Goal: Information Seeking & Learning: Compare options

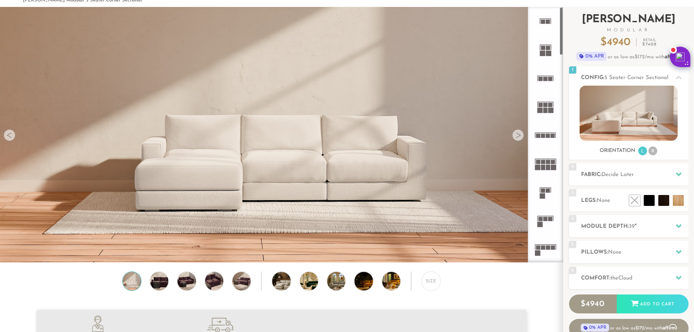
scroll to position [37, 0]
click at [655, 153] on li "R" at bounding box center [653, 151] width 9 height 9
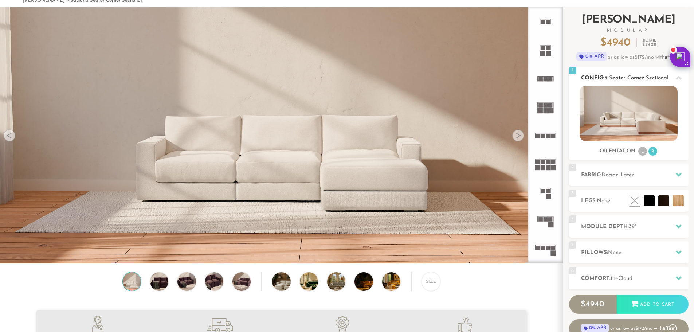
click at [639, 152] on li "L" at bounding box center [642, 151] width 9 height 9
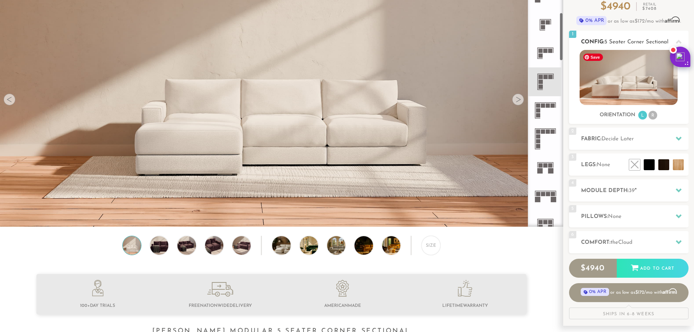
scroll to position [219, 0]
click at [655, 115] on li "R" at bounding box center [653, 115] width 9 height 9
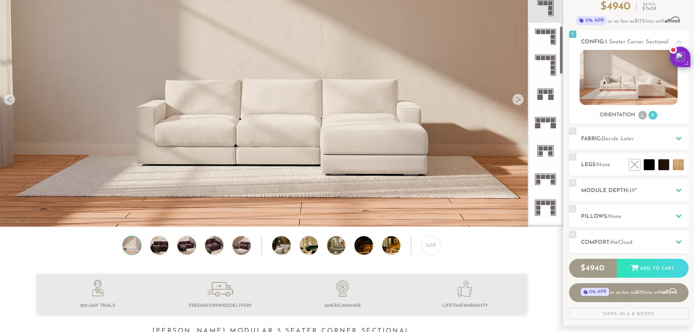
scroll to position [292, 0]
click at [552, 41] on rect at bounding box center [553, 41] width 4 height 4
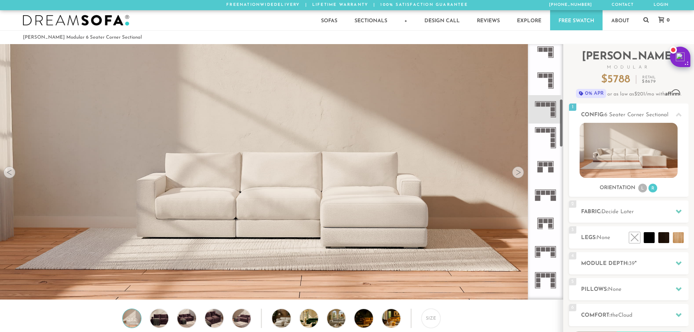
click at [521, 174] on div at bounding box center [518, 173] width 12 height 12
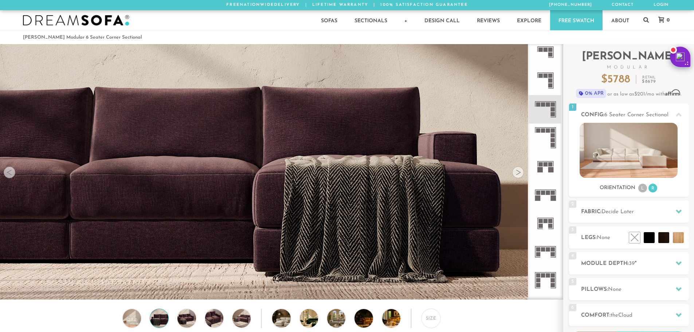
click at [521, 174] on div at bounding box center [518, 173] width 12 height 12
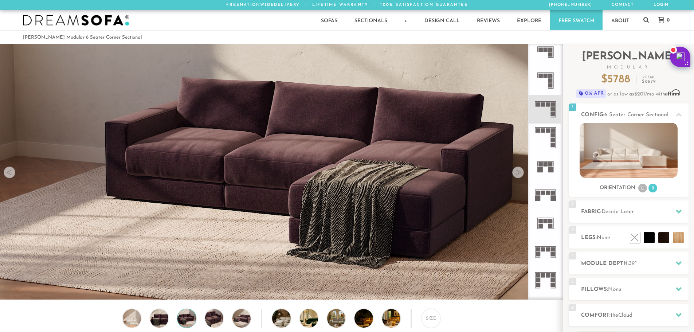
click at [520, 174] on div at bounding box center [518, 173] width 12 height 12
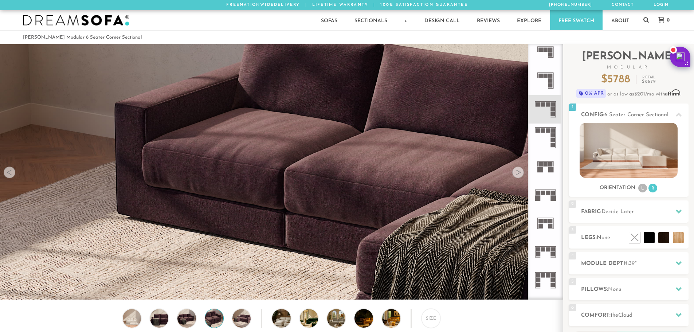
click at [520, 174] on div at bounding box center [518, 173] width 12 height 12
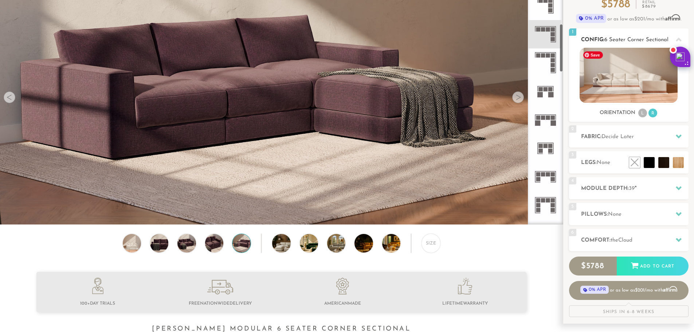
scroll to position [74, 0]
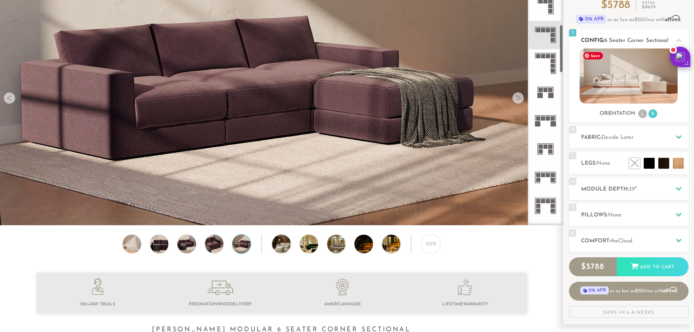
click at [628, 74] on img at bounding box center [629, 75] width 98 height 55
click at [681, 237] on div at bounding box center [678, 240] width 15 height 15
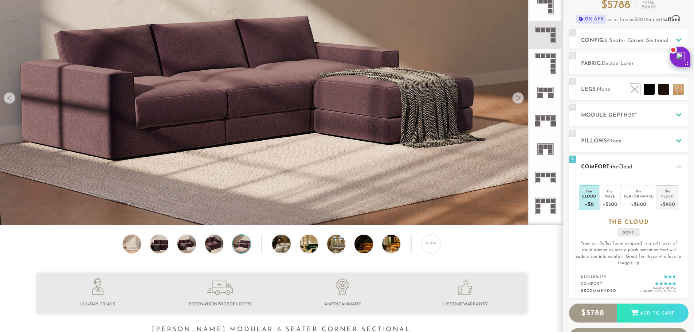
click at [667, 193] on div "the" at bounding box center [667, 189] width 15 height 7
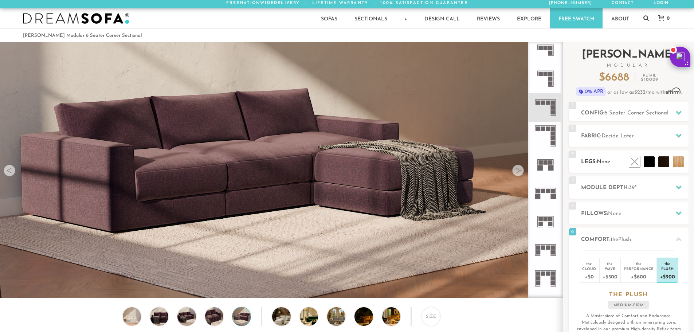
scroll to position [1, 0]
click at [631, 162] on li at bounding box center [619, 146] width 44 height 44
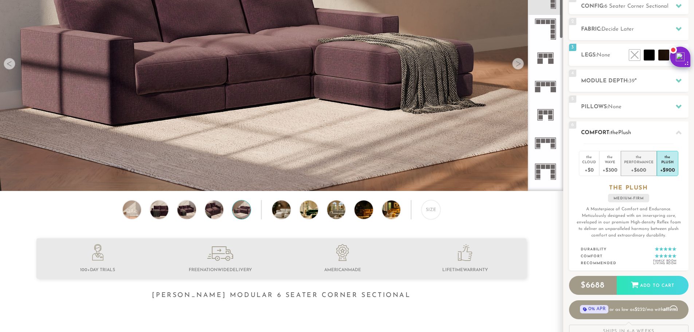
scroll to position [111, 0]
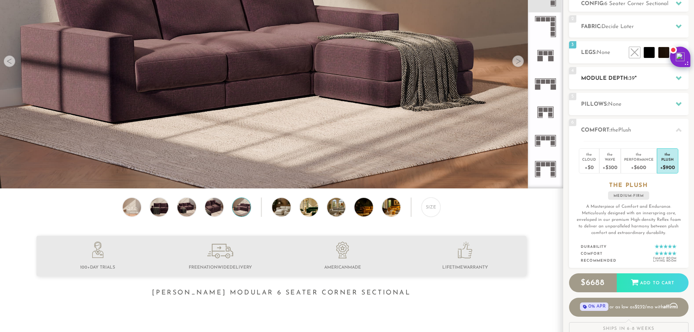
click at [679, 83] on div at bounding box center [678, 78] width 15 height 15
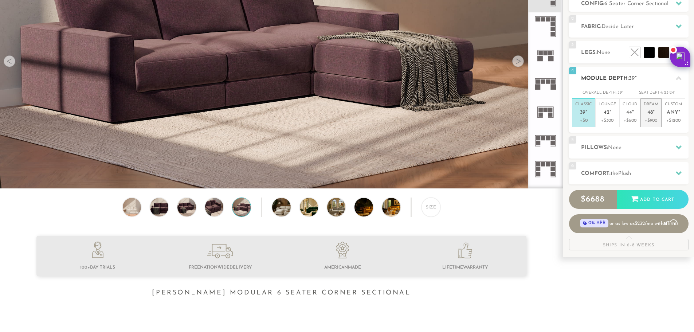
click at [646, 122] on p "+$900" at bounding box center [651, 120] width 15 height 7
click at [625, 120] on p "+$600" at bounding box center [630, 120] width 15 height 7
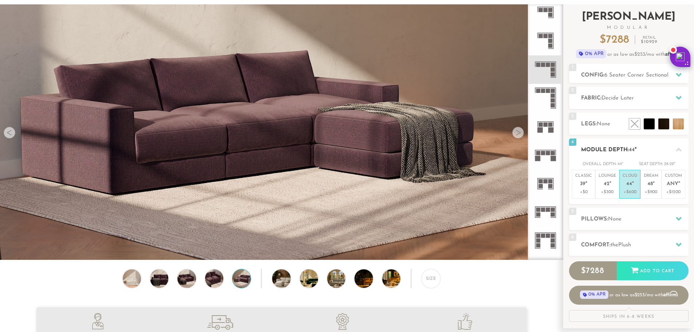
scroll to position [0, 0]
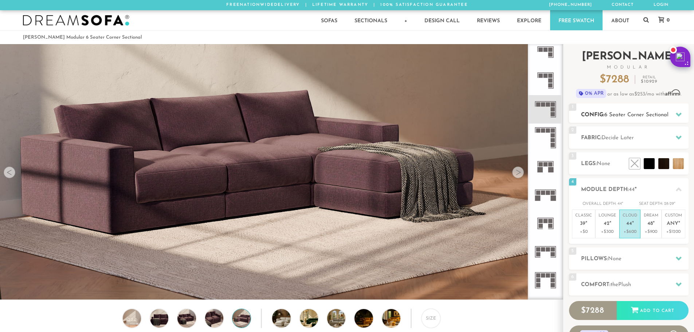
click at [678, 113] on icon at bounding box center [679, 115] width 6 height 6
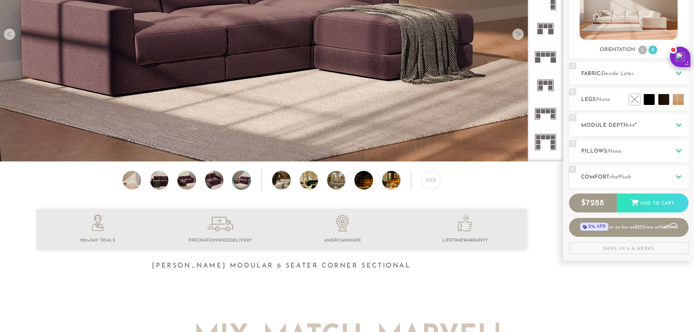
scroll to position [146, 0]
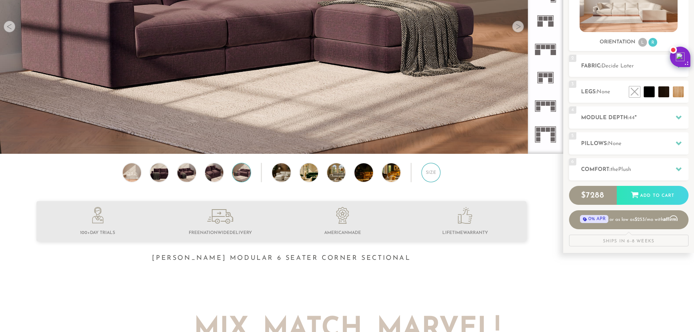
click at [426, 177] on div "Size" at bounding box center [431, 172] width 19 height 19
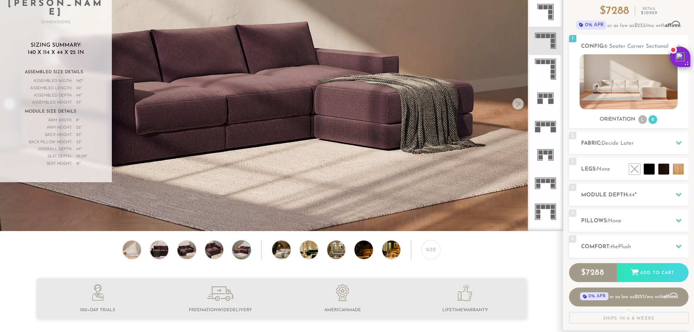
scroll to position [73, 0]
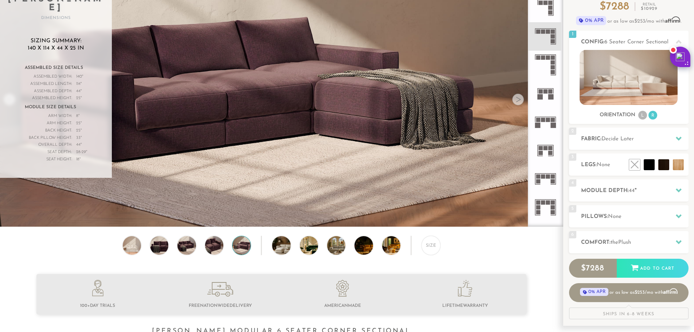
click at [544, 62] on icon at bounding box center [545, 65] width 28 height 28
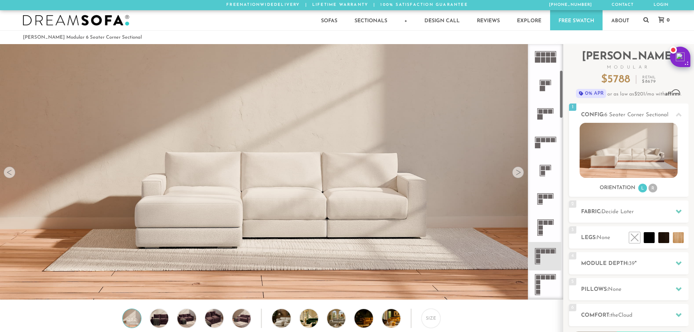
scroll to position [146, 0]
click at [652, 191] on li "R" at bounding box center [653, 188] width 9 height 9
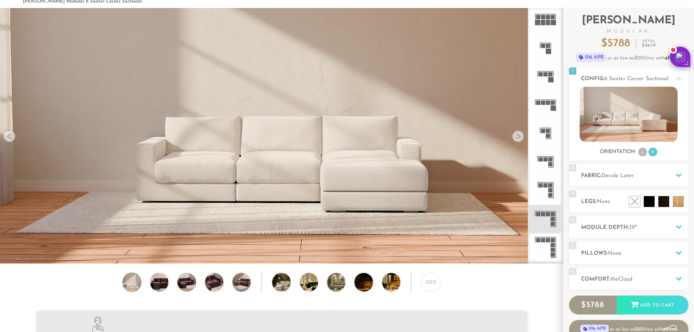
scroll to position [36, 0]
click at [436, 284] on div "Size" at bounding box center [431, 281] width 19 height 19
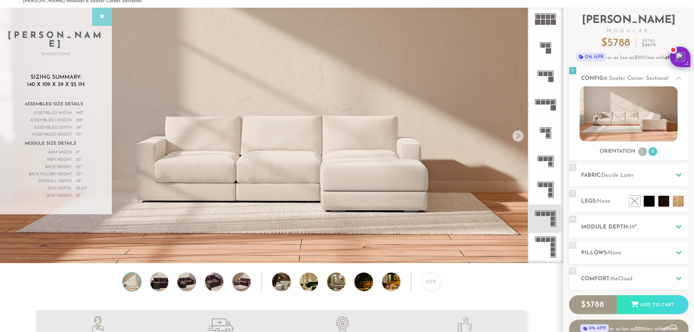
click at [104, 16] on icon at bounding box center [102, 17] width 8 height 6
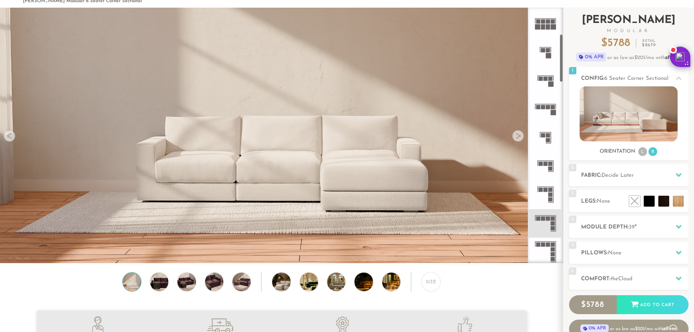
drag, startPoint x: 560, startPoint y: 191, endPoint x: 580, endPoint y: 66, distance: 125.9
click at [580, 66] on div "Introducing [PERSON_NAME] Modular $ 5788 Retail $ 8679 $ 5788 Retail $ 8679 0% …" at bounding box center [628, 185] width 131 height 355
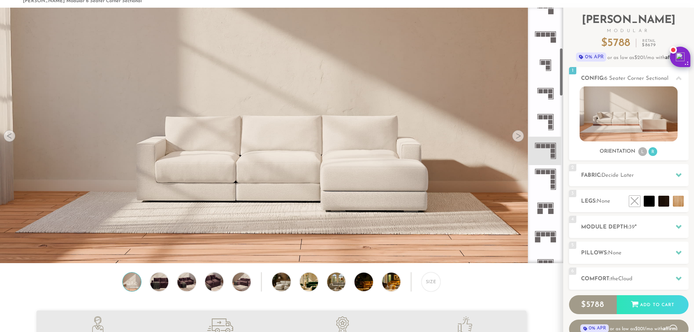
scroll to position [214, 0]
click at [436, 285] on div "Size" at bounding box center [431, 281] width 19 height 19
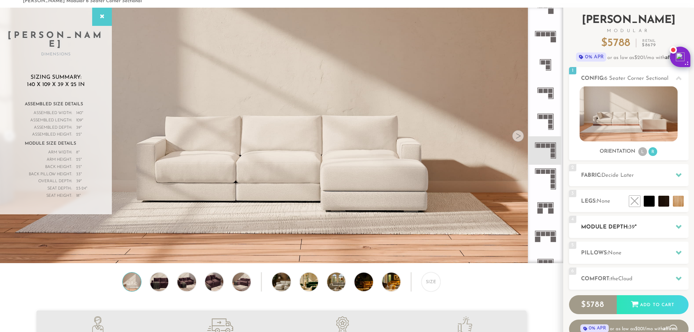
click at [679, 227] on icon at bounding box center [679, 227] width 6 height 4
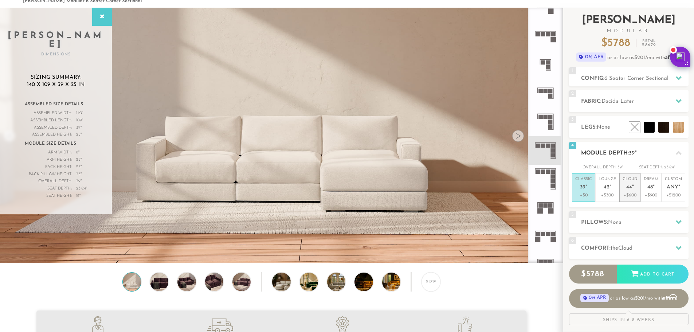
click at [625, 188] on p "Cloud 44 "" at bounding box center [630, 184] width 15 height 16
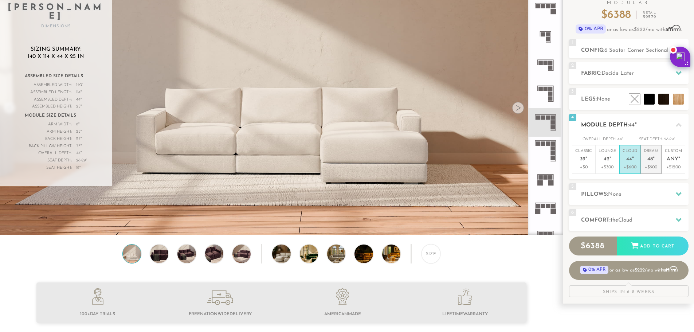
scroll to position [73, 0]
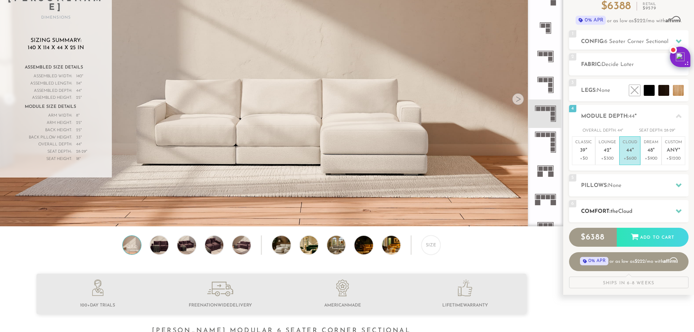
click at [677, 208] on icon at bounding box center [679, 211] width 6 height 6
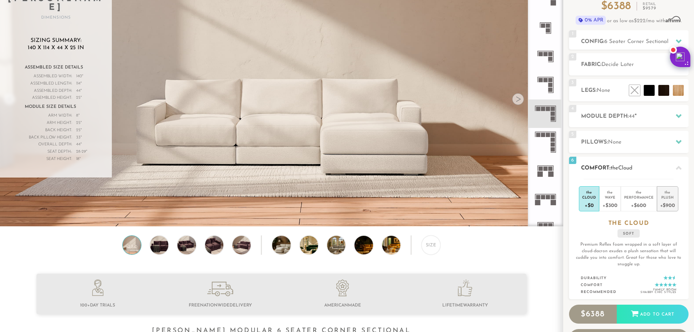
click at [668, 203] on div "+$900" at bounding box center [667, 205] width 15 height 11
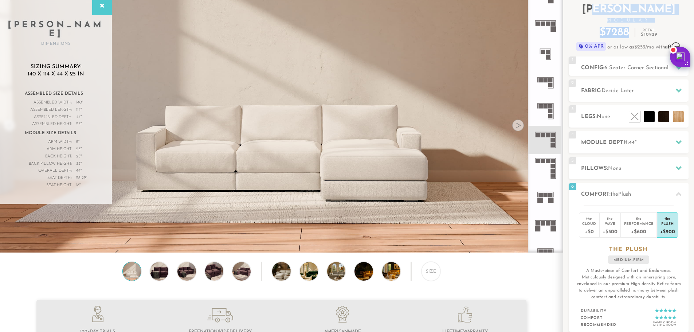
scroll to position [9, 0]
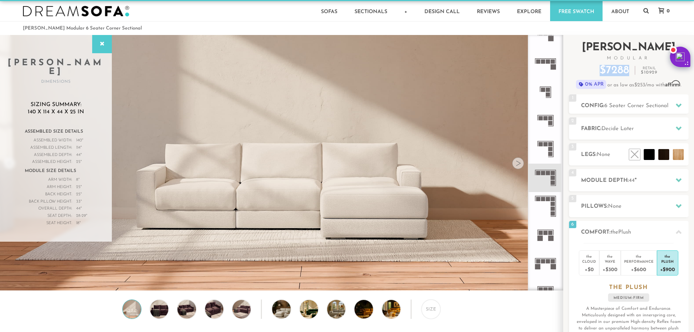
drag, startPoint x: 628, startPoint y: 4, endPoint x: 603, endPoint y: 69, distance: 68.9
click at [603, 69] on p "$ 7288" at bounding box center [615, 70] width 30 height 11
click at [679, 127] on icon at bounding box center [679, 128] width 6 height 6
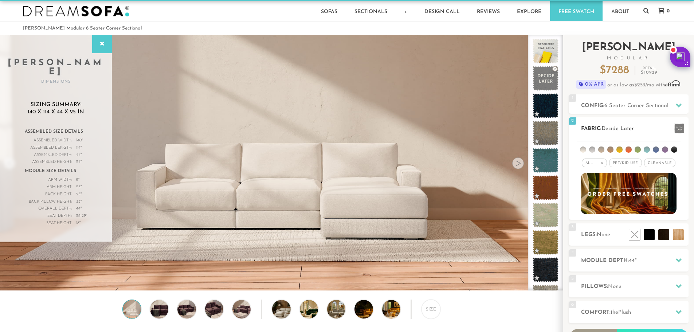
click at [624, 163] on span "Pet/Kid Use x" at bounding box center [625, 163] width 33 height 9
click at [665, 163] on span "Cleanable x" at bounding box center [662, 163] width 31 height 9
click at [665, 148] on li at bounding box center [665, 150] width 6 height 6
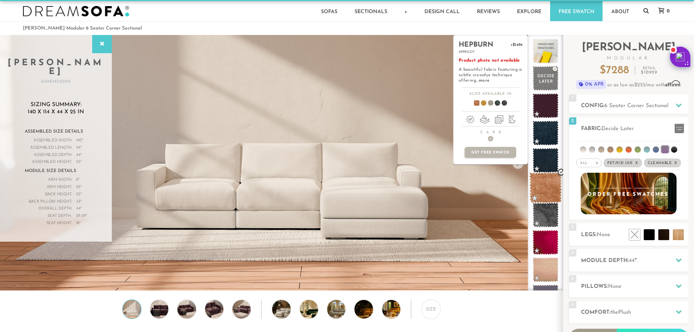
scroll to position [20, 0]
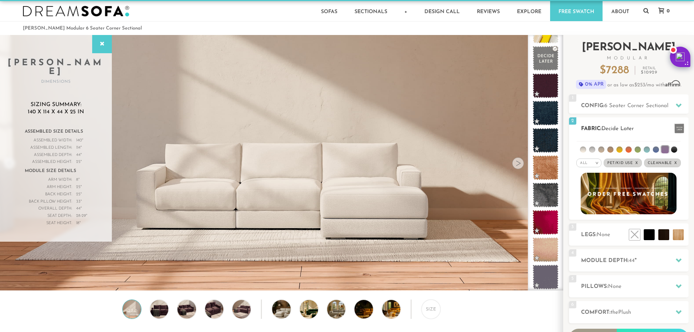
click at [673, 149] on li at bounding box center [674, 150] width 6 height 6
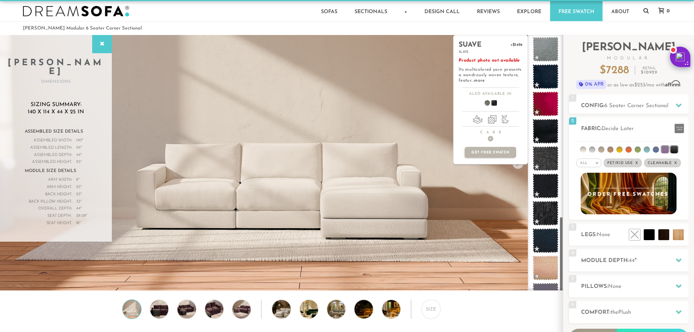
scroll to position [621, 0]
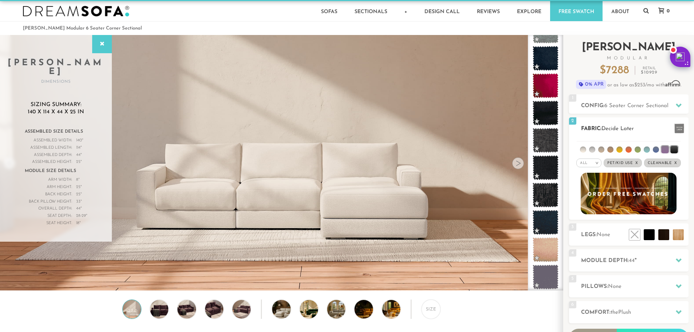
click at [638, 150] on li at bounding box center [638, 150] width 6 height 6
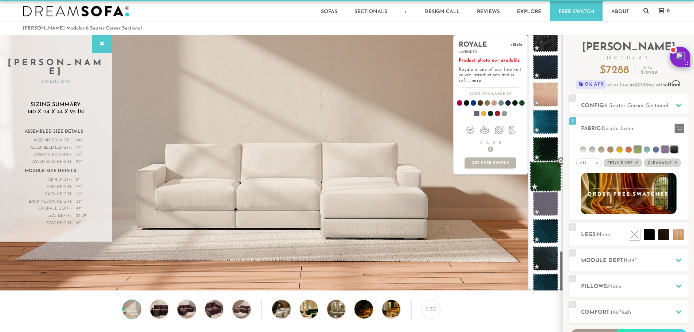
scroll to position [1332, 0]
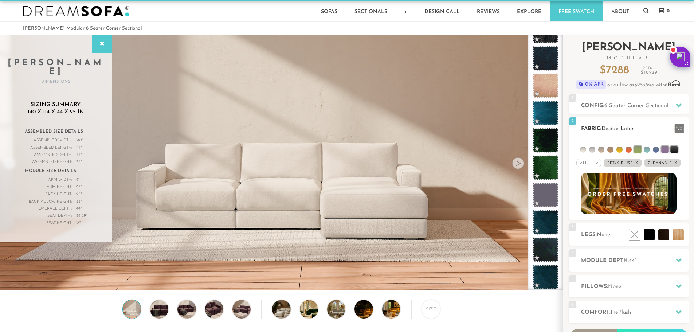
click at [664, 149] on li at bounding box center [664, 149] width 7 height 7
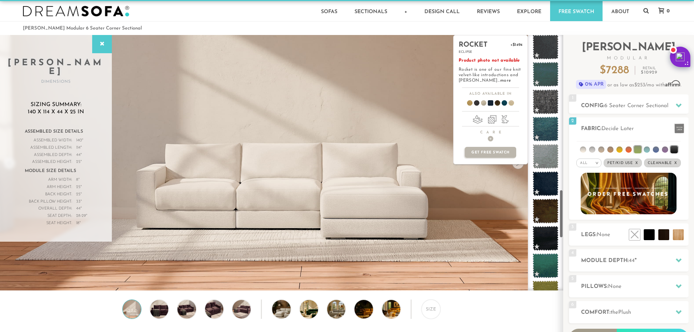
scroll to position [822, 0]
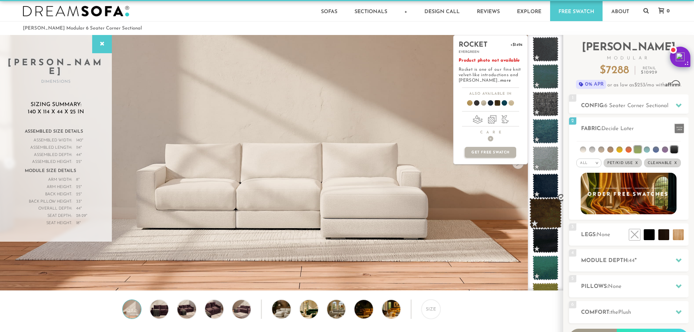
click at [546, 216] on span at bounding box center [546, 213] width 32 height 31
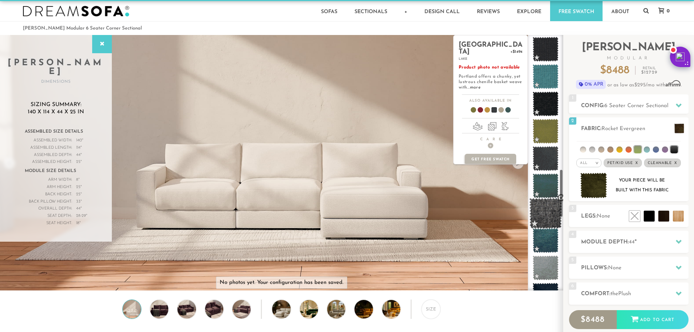
scroll to position [712, 0]
click at [544, 159] on span at bounding box center [546, 159] width 32 height 31
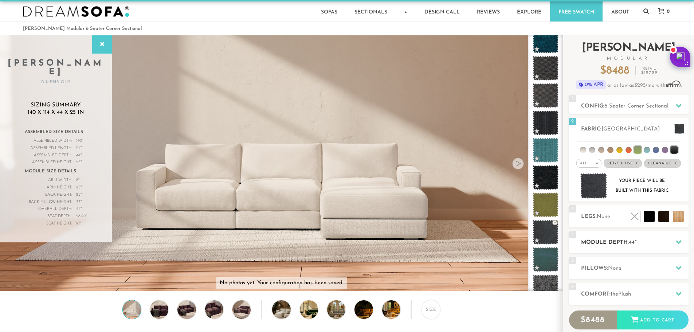
scroll to position [0, 0]
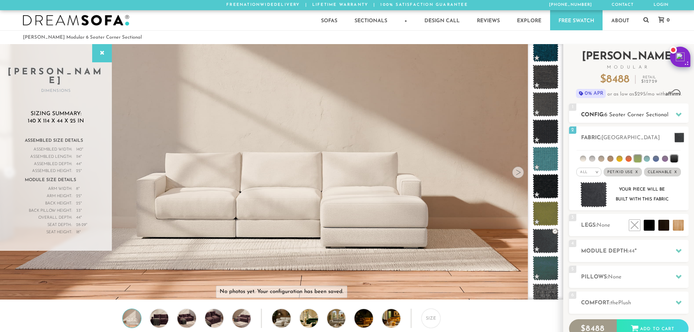
click at [681, 113] on icon at bounding box center [679, 115] width 6 height 4
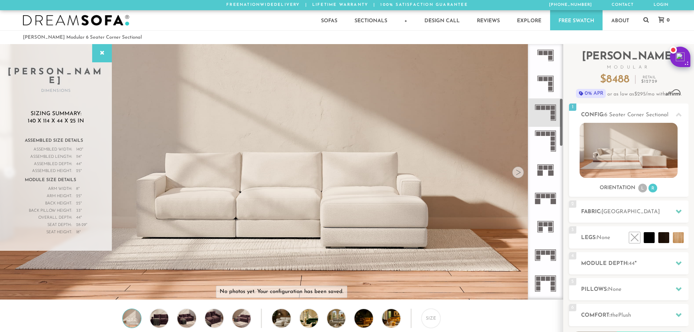
scroll to position [288, 0]
click at [548, 141] on icon at bounding box center [545, 141] width 28 height 28
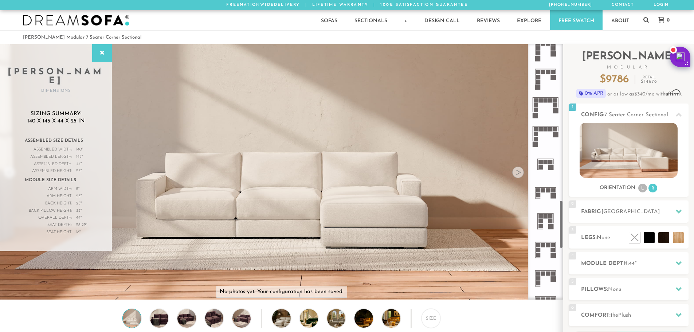
scroll to position [836, 0]
click at [552, 196] on rect at bounding box center [553, 195] width 5 height 5
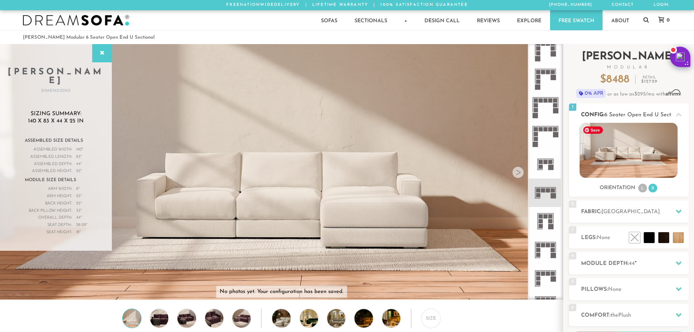
click at [654, 156] on img at bounding box center [629, 150] width 98 height 55
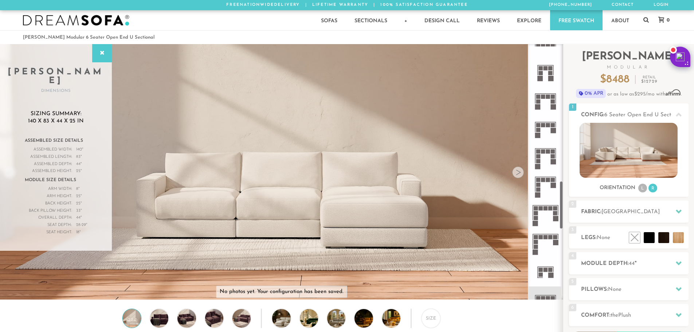
scroll to position [726, 0]
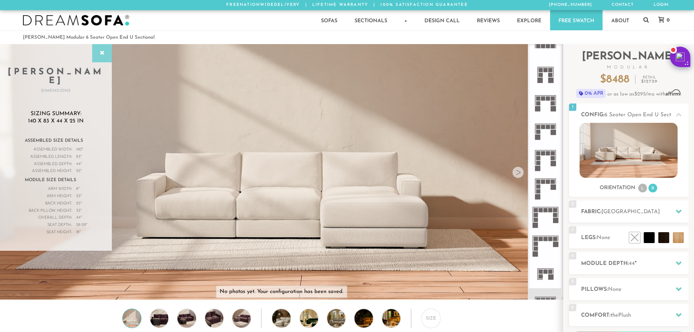
click at [101, 56] on div at bounding box center [102, 53] width 20 height 18
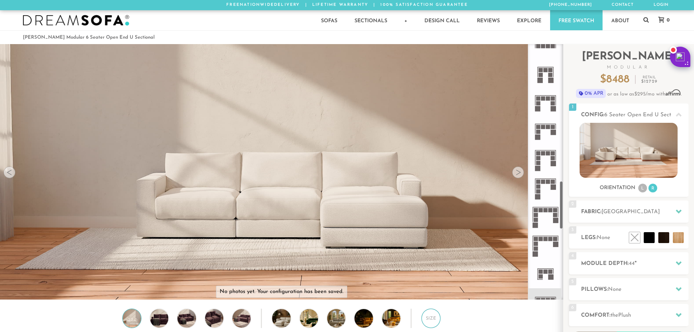
click at [436, 319] on div "Size" at bounding box center [431, 318] width 19 height 19
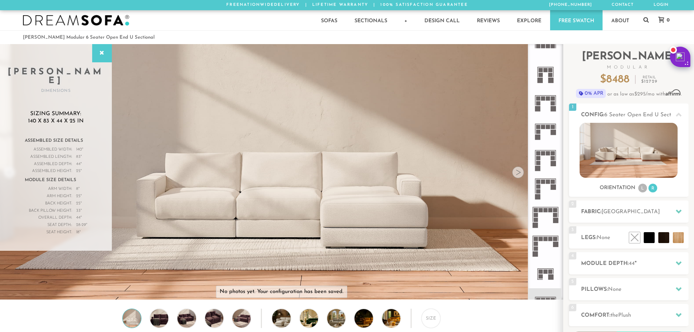
click at [542, 157] on icon at bounding box center [545, 160] width 28 height 28
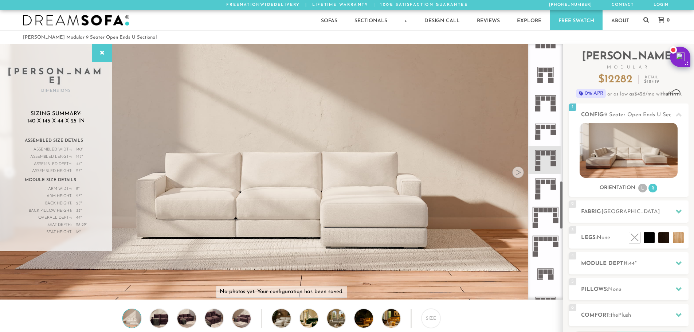
click at [539, 244] on icon at bounding box center [545, 245] width 28 height 28
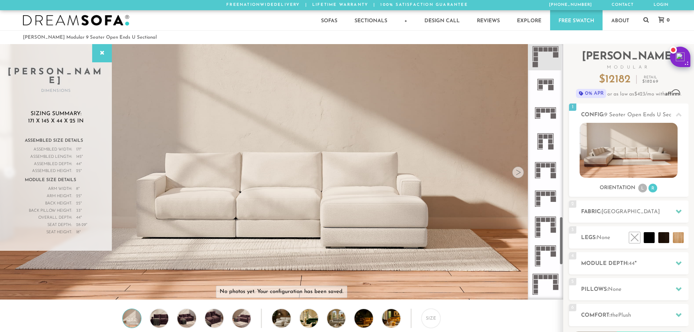
scroll to position [916, 0]
click at [552, 285] on icon at bounding box center [545, 284] width 28 height 28
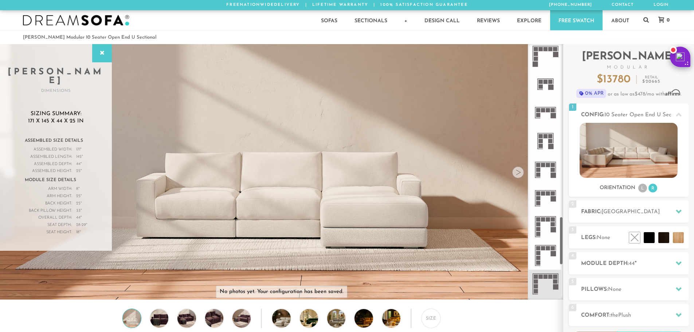
click at [548, 256] on icon at bounding box center [545, 255] width 28 height 28
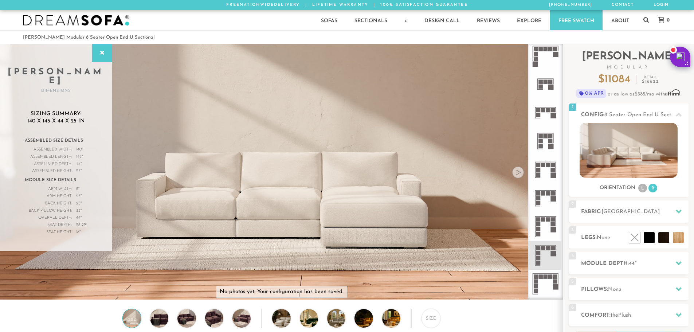
click at [552, 228] on rect at bounding box center [553, 229] width 5 height 5
click at [552, 198] on rect at bounding box center [553, 198] width 5 height 5
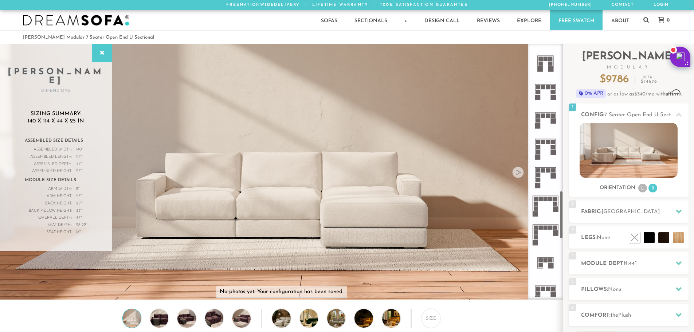
scroll to position [1112, 0]
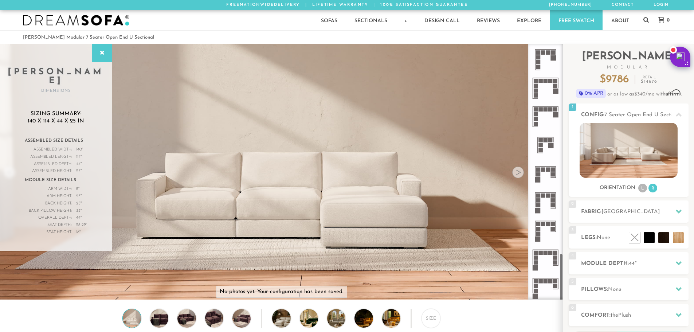
click at [553, 298] on icon at bounding box center [545, 288] width 28 height 28
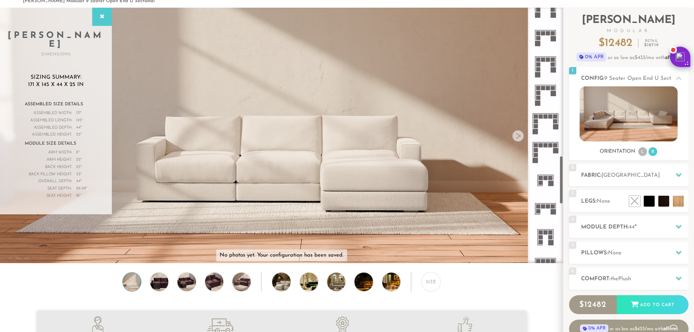
scroll to position [783, 0]
click at [533, 155] on rect at bounding box center [533, 150] width 1 height 15
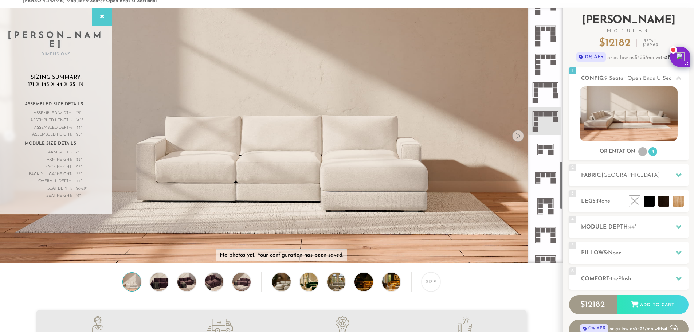
scroll to position [812, 0]
drag, startPoint x: 561, startPoint y: 162, endPoint x: 563, endPoint y: 181, distance: 19.4
click at [563, 181] on div "Introducing [PERSON_NAME] Modular $ 12182 Retail $ 18269 $ 12182 Retail $ 18269…" at bounding box center [628, 185] width 131 height 355
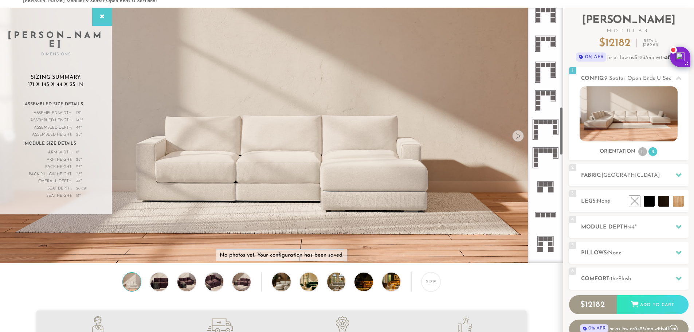
scroll to position [520, 0]
click at [536, 155] on rect at bounding box center [536, 155] width 4 height 4
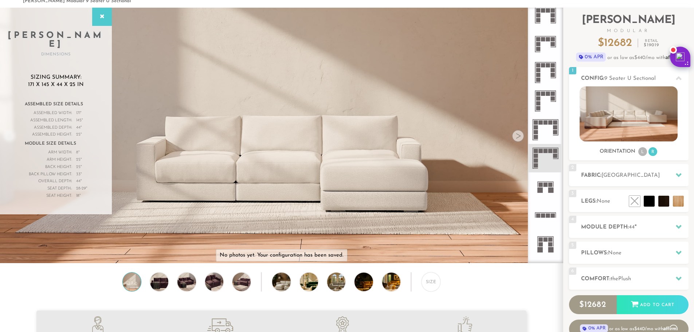
click at [544, 42] on icon at bounding box center [545, 44] width 28 height 28
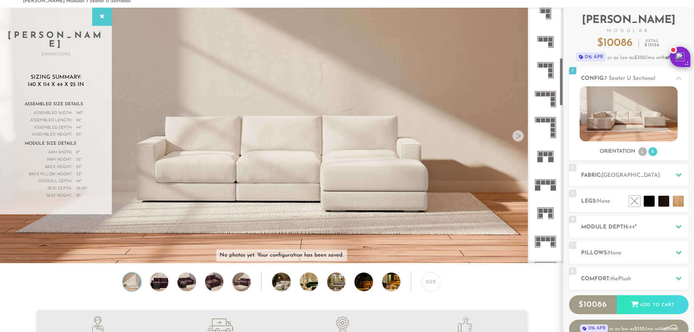
scroll to position [265, 0]
click at [550, 121] on icon at bounding box center [545, 128] width 28 height 28
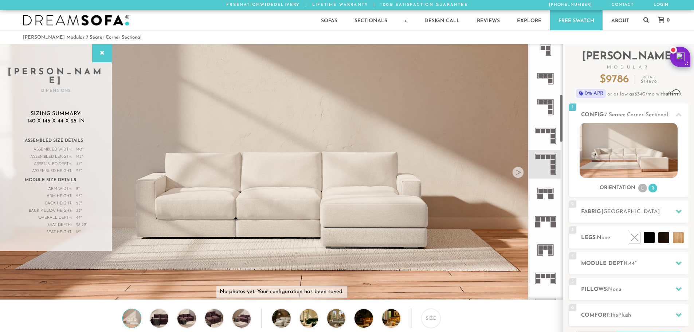
click at [555, 141] on rect at bounding box center [553, 140] width 4 height 4
click at [538, 160] on icon at bounding box center [545, 164] width 28 height 28
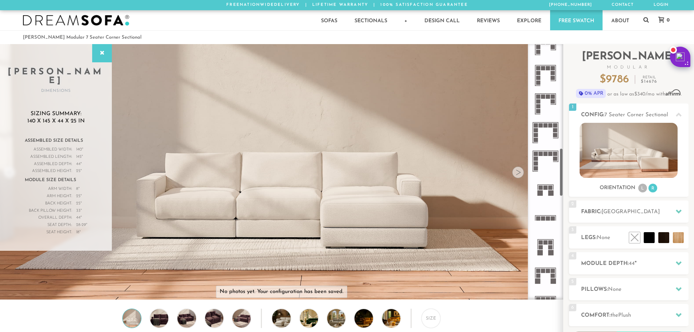
scroll to position [556, 0]
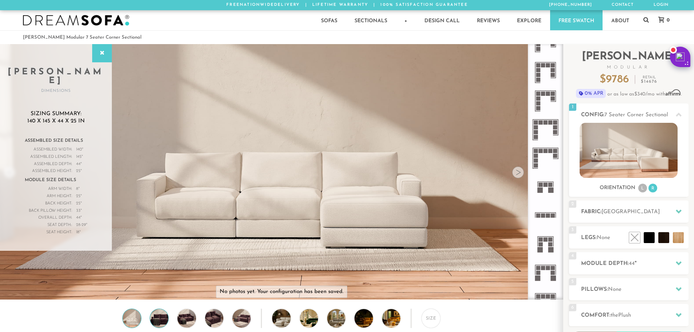
click at [163, 324] on img at bounding box center [159, 318] width 22 height 18
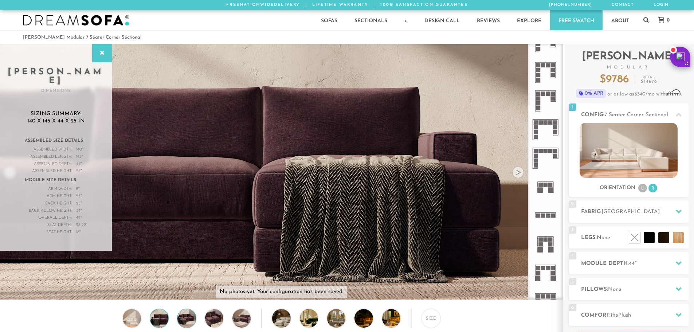
click at [184, 321] on img at bounding box center [187, 318] width 22 height 18
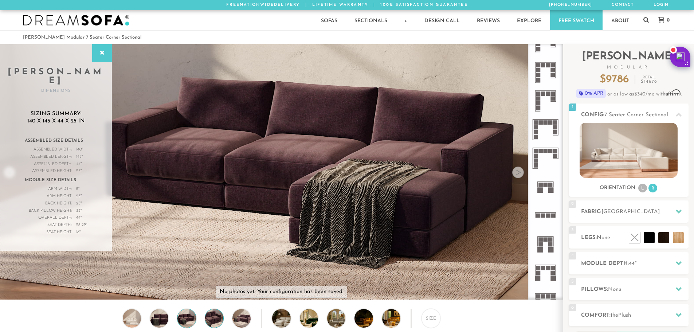
click at [206, 321] on img at bounding box center [214, 318] width 22 height 18
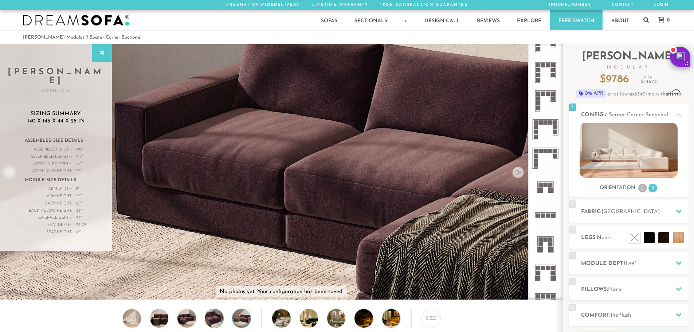
click at [239, 324] on img at bounding box center [242, 318] width 22 height 18
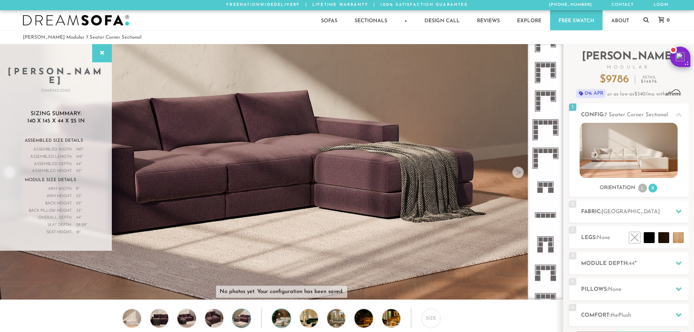
click at [284, 322] on img at bounding box center [288, 318] width 32 height 18
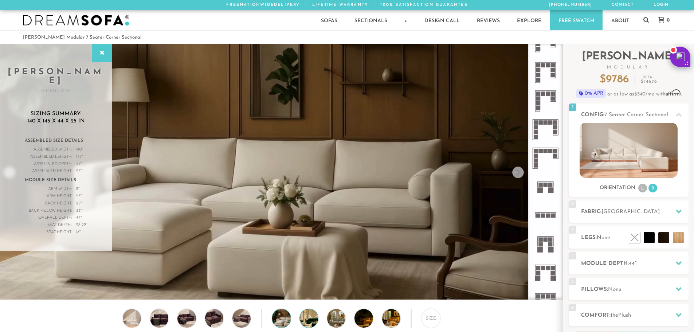
click at [305, 320] on img at bounding box center [316, 318] width 32 height 18
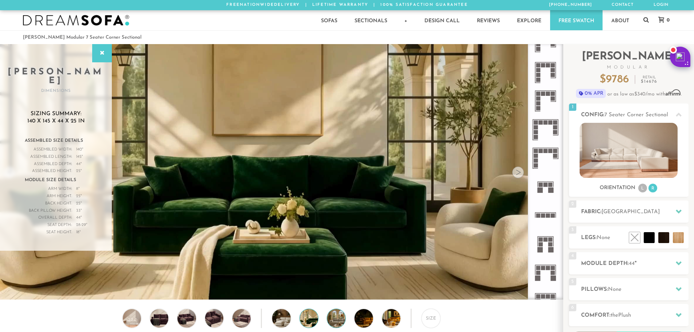
click at [340, 324] on img at bounding box center [343, 318] width 32 height 18
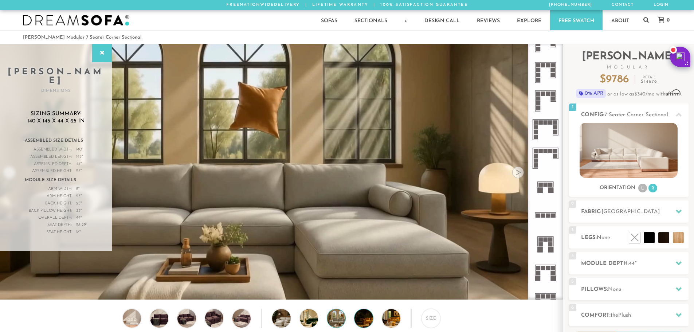
click at [369, 323] on img at bounding box center [371, 318] width 32 height 18
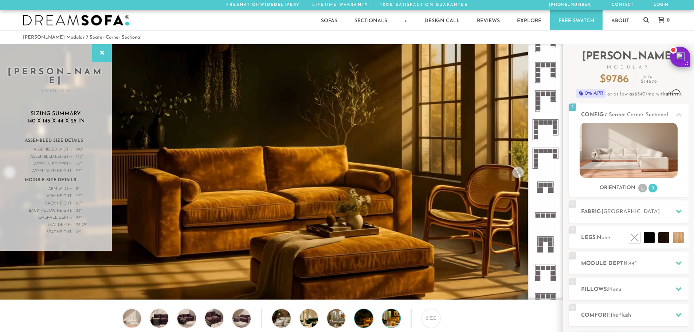
click at [388, 323] on img at bounding box center [398, 318] width 32 height 18
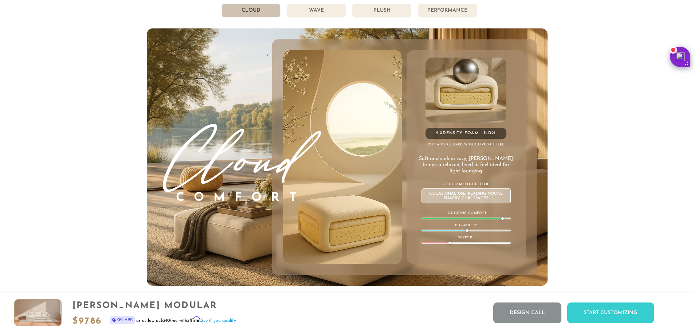
scroll to position [4265, 0]
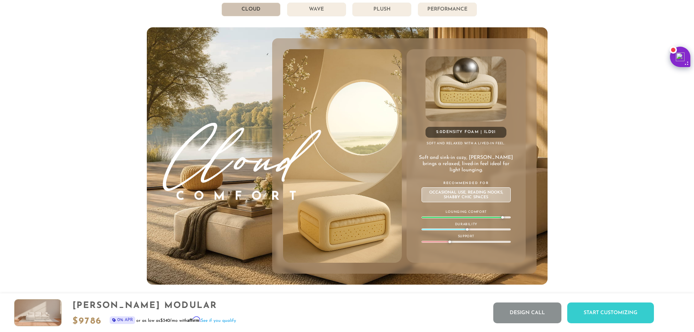
click at [324, 12] on li "Wave" at bounding box center [316, 10] width 59 height 14
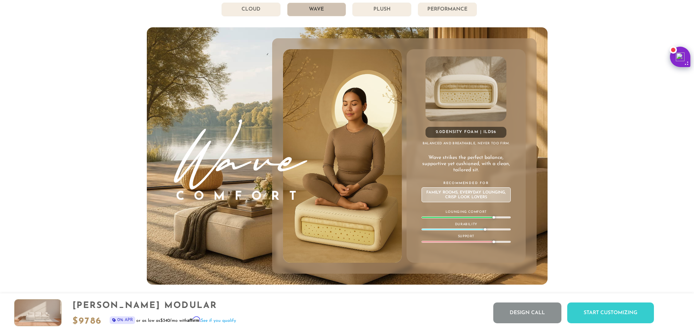
click at [376, 9] on li "Plush" at bounding box center [381, 10] width 59 height 14
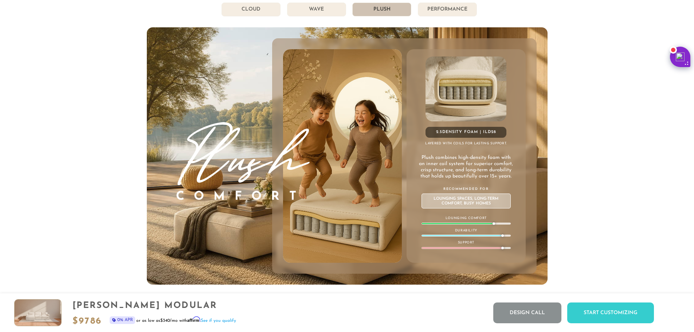
click at [441, 9] on li "Performance" at bounding box center [447, 10] width 59 height 14
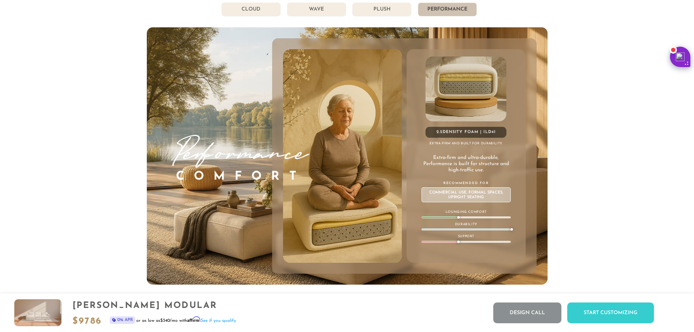
click at [393, 12] on li "Plush" at bounding box center [381, 10] width 59 height 14
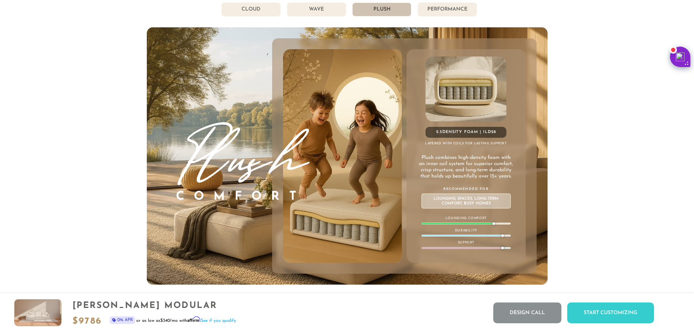
click at [320, 9] on li "Wave" at bounding box center [316, 10] width 59 height 14
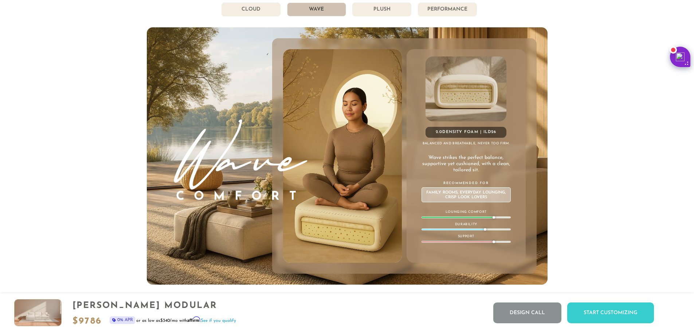
click at [250, 7] on li "Cloud" at bounding box center [251, 10] width 59 height 14
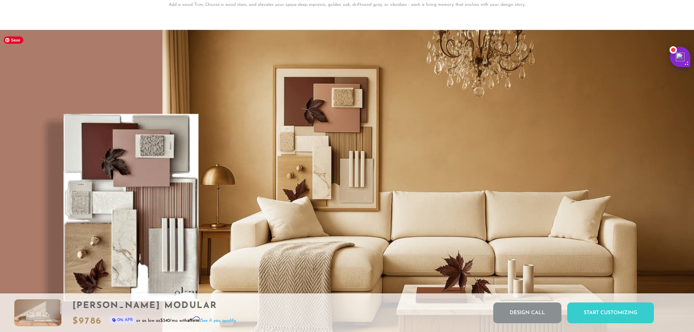
scroll to position [6056, 0]
